Goal: Task Accomplishment & Management: Complete application form

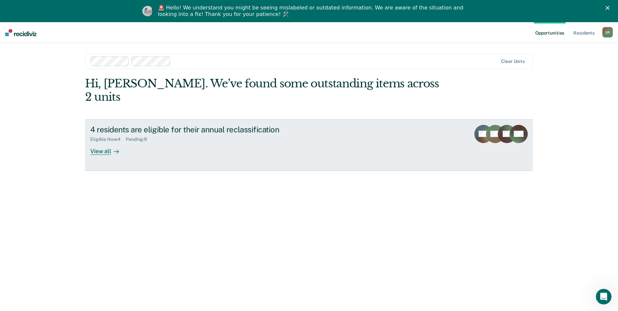
click at [100, 141] on link "4 residents are eligible for their annual reclassification Eligible Now : 4 Pen…" at bounding box center [309, 145] width 448 height 52
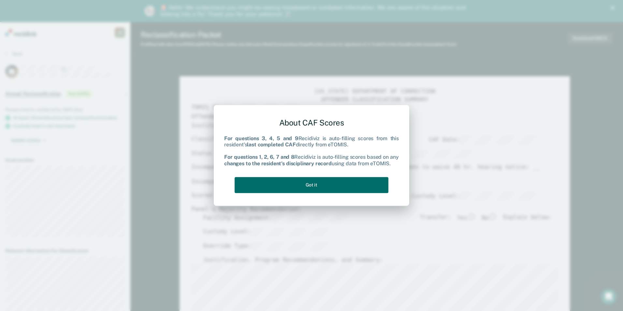
click at [287, 197] on div "About CAF Scores For questions 3, 4, 5 and 9 Recidiviz is auto-filling scores f…" at bounding box center [312, 155] width 196 height 101
click at [282, 185] on button "Got it" at bounding box center [312, 185] width 154 height 16
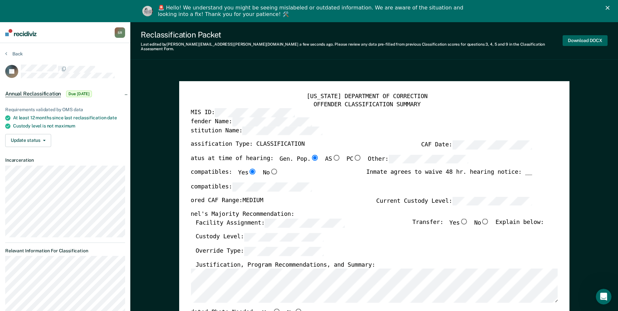
click at [579, 39] on button "Download DOCX" at bounding box center [585, 40] width 45 height 11
type textarea "x"
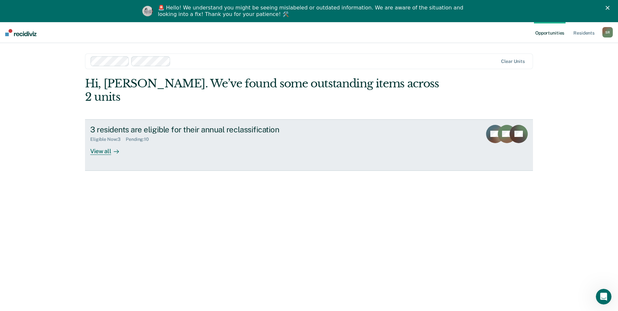
click at [104, 142] on div "View all" at bounding box center [108, 148] width 37 height 13
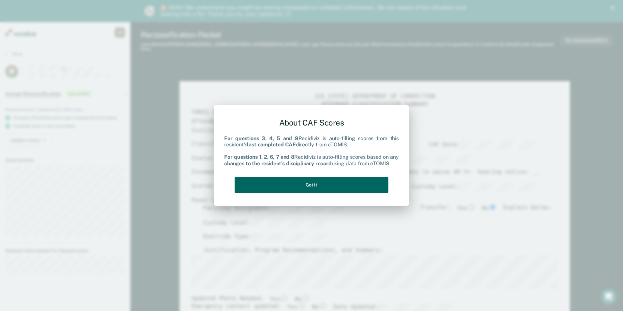
click at [345, 186] on button "Got it" at bounding box center [312, 185] width 154 height 16
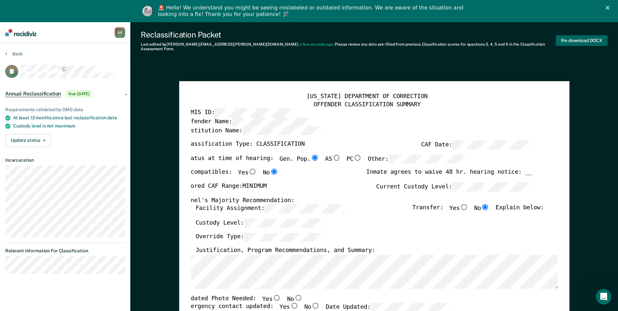
click at [565, 37] on button "Re-download DOCX" at bounding box center [582, 40] width 52 height 11
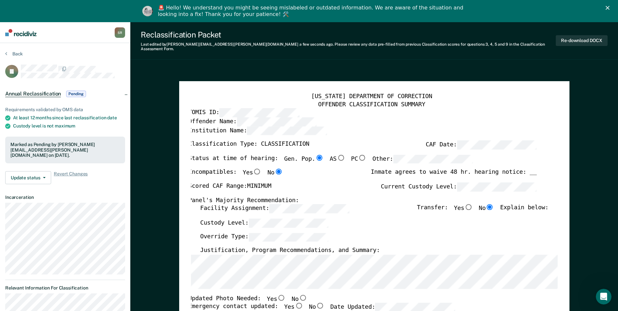
drag, startPoint x: 97, startPoint y: 3, endPoint x: 291, endPoint y: 31, distance: 195.3
click at [291, 31] on div "Reclassification Packet" at bounding box center [348, 34] width 415 height 9
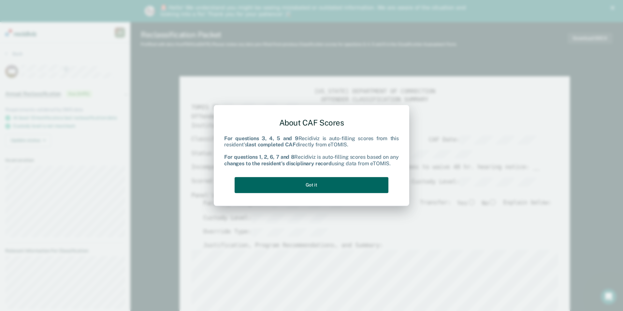
click at [297, 185] on button "Got it" at bounding box center [312, 185] width 154 height 16
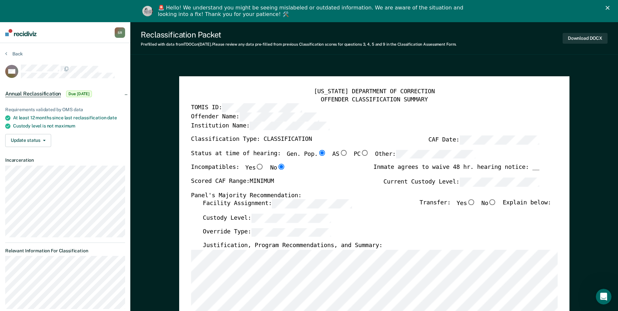
click at [496, 204] on input "No" at bounding box center [493, 203] width 8 height 6
type textarea "x"
radio input "true"
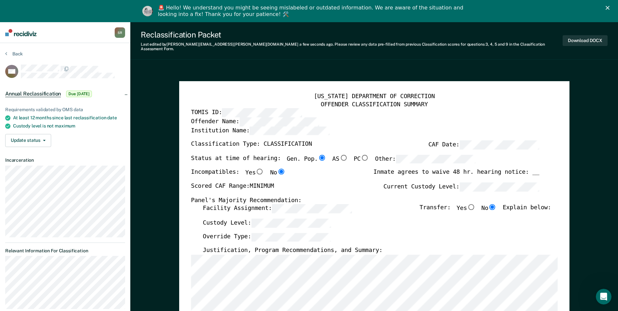
type textarea "x"
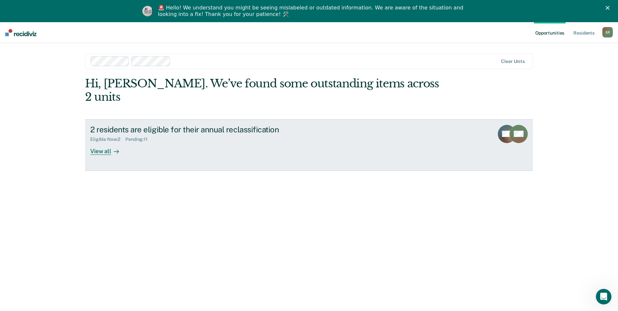
click at [98, 142] on div "View all" at bounding box center [108, 148] width 37 height 13
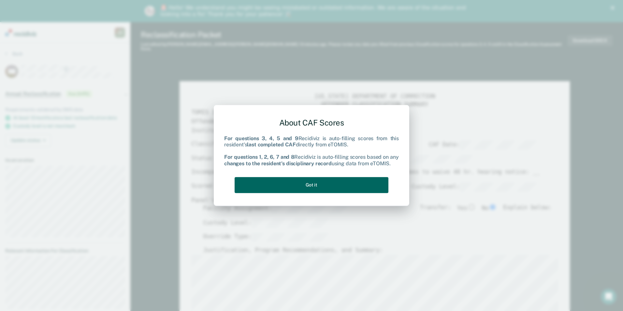
click at [313, 180] on button "Got it" at bounding box center [312, 185] width 154 height 16
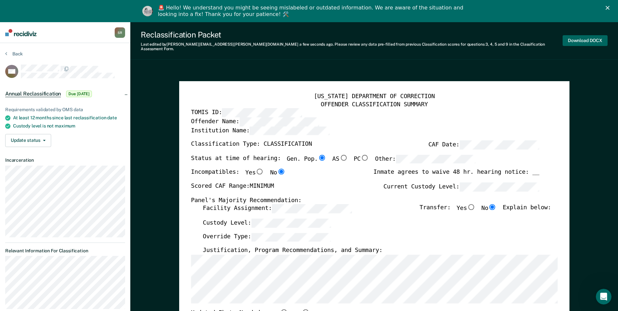
click at [575, 40] on button "Download DOCX" at bounding box center [585, 40] width 45 height 11
type textarea "x"
